Goal: Information Seeking & Learning: Learn about a topic

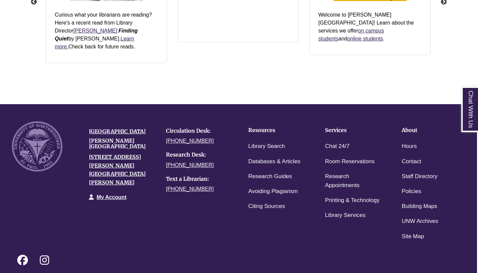
scroll to position [934, 1]
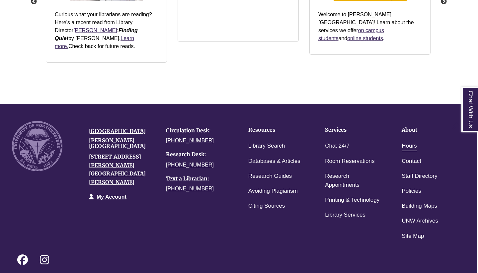
click at [409, 141] on link "Hours" at bounding box center [409, 146] width 15 height 10
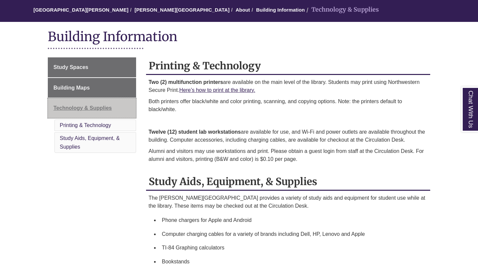
scroll to position [61, 0]
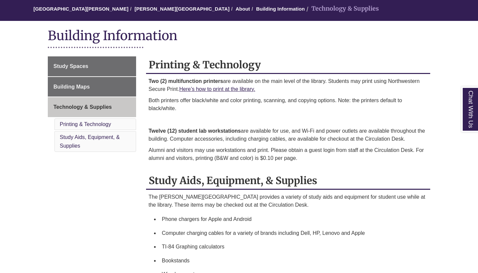
drag, startPoint x: 217, startPoint y: 89, endPoint x: 241, endPoint y: 83, distance: 24.0
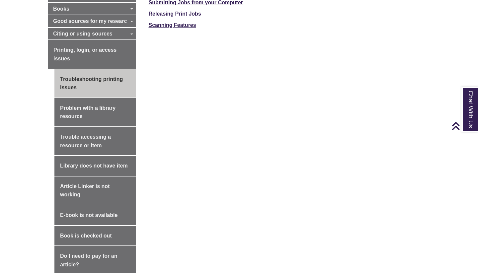
scroll to position [456, 0]
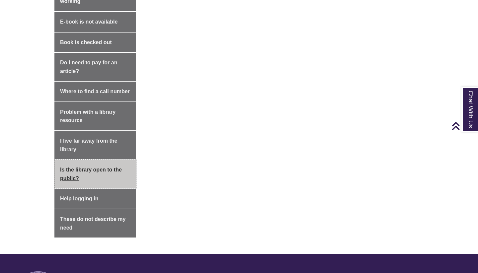
click at [120, 160] on link "Is the library open to the public?" at bounding box center [95, 174] width 82 height 28
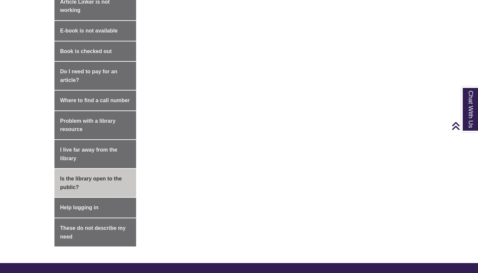
scroll to position [459, 0]
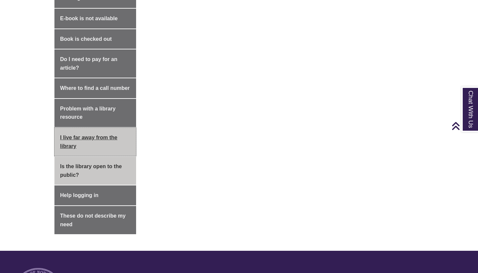
click at [97, 137] on link "I live far away from the library" at bounding box center [95, 142] width 82 height 28
